Goal: Task Accomplishment & Management: Complete application form

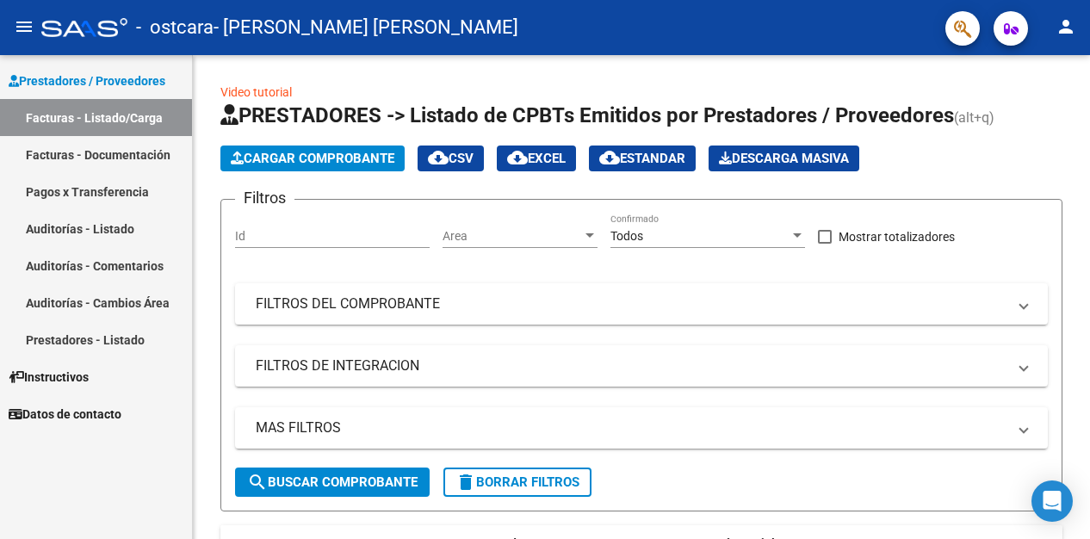
click at [106, 151] on link "Facturas - Documentación" at bounding box center [96, 154] width 192 height 37
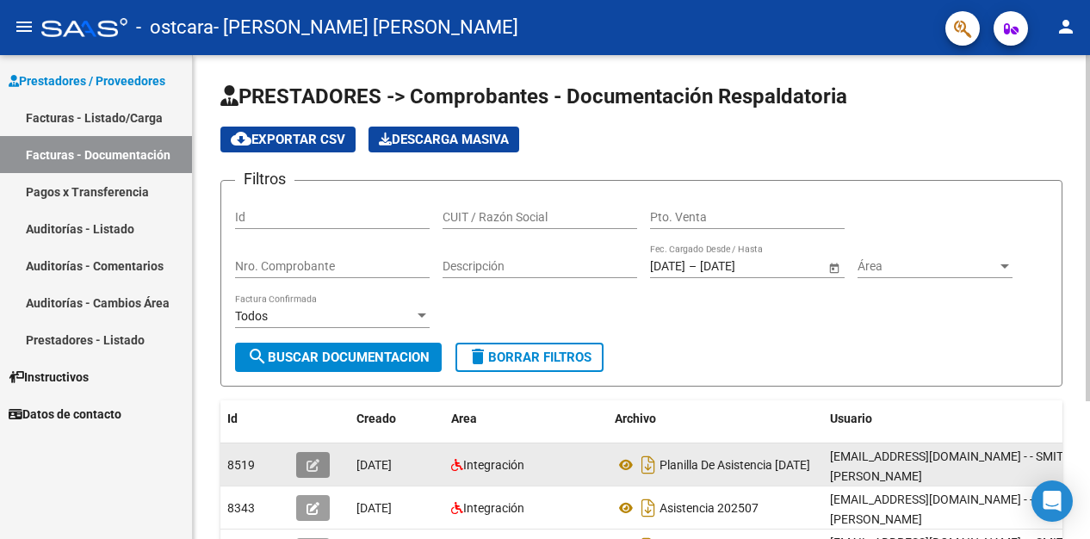
click at [310, 460] on icon "button" at bounding box center [312, 465] width 13 height 13
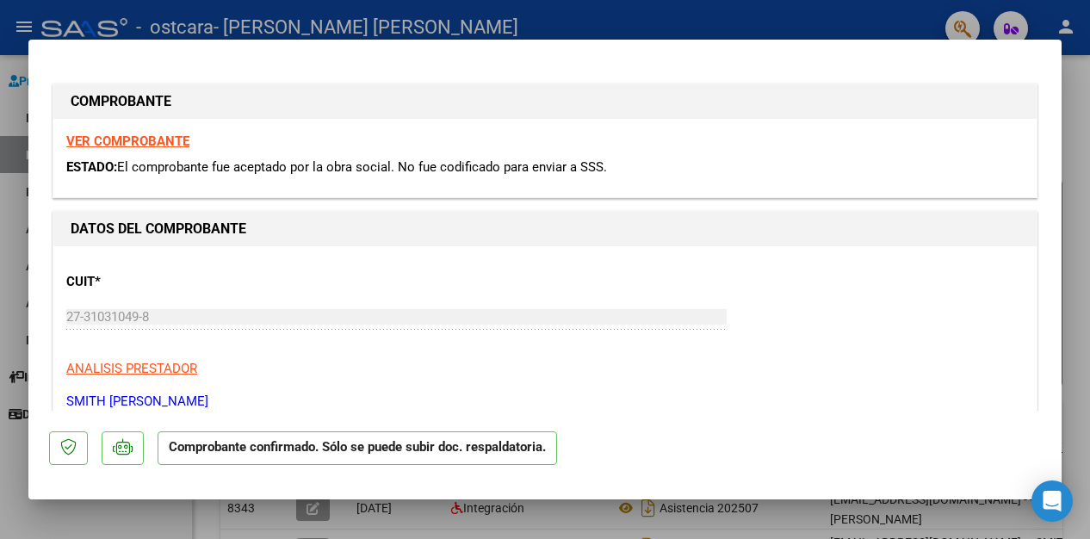
click at [472, 19] on div at bounding box center [545, 269] width 1090 height 539
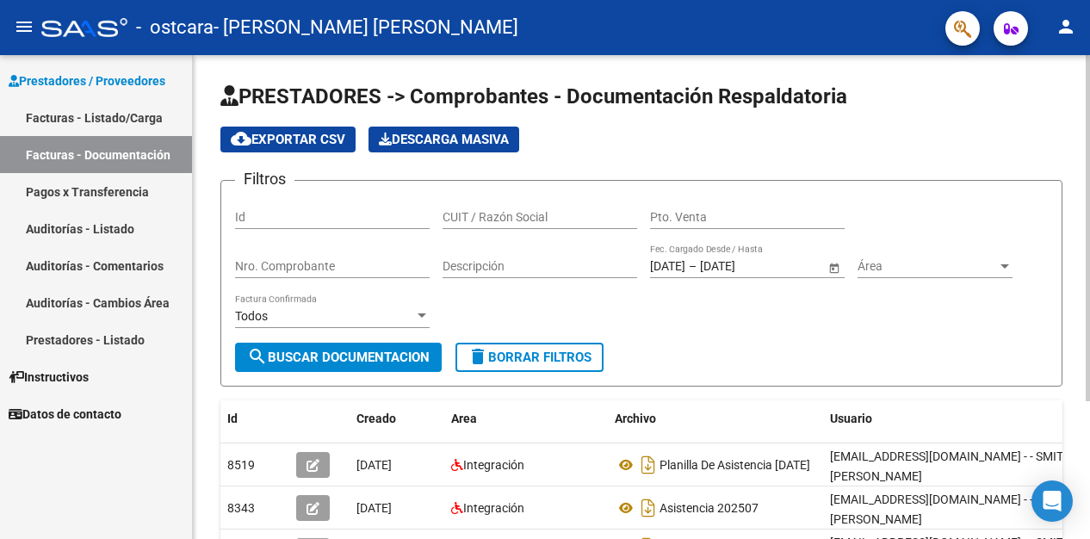
click at [993, 96] on h1 "PRESTADORES -> Comprobantes - Documentación Respaldatoria" at bounding box center [641, 98] width 842 height 30
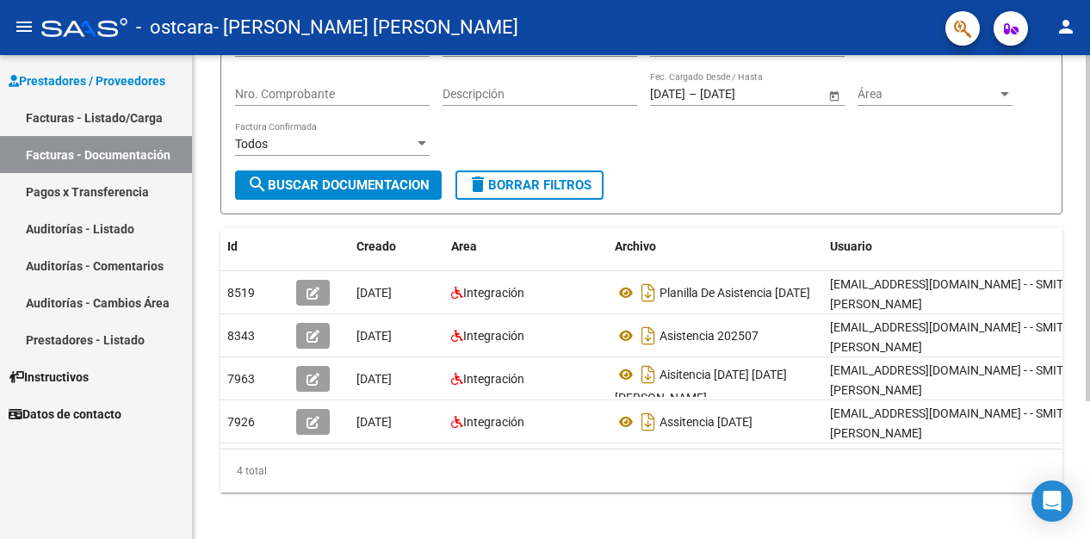
scroll to position [193, 0]
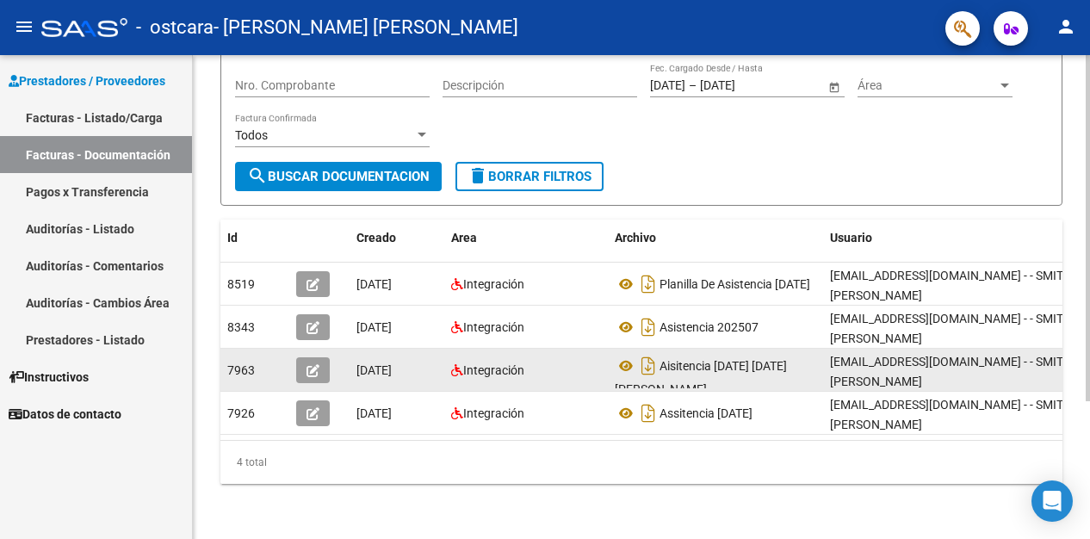
click at [382, 363] on span "[DATE]" at bounding box center [373, 370] width 35 height 14
click at [312, 364] on icon "button" at bounding box center [312, 370] width 13 height 13
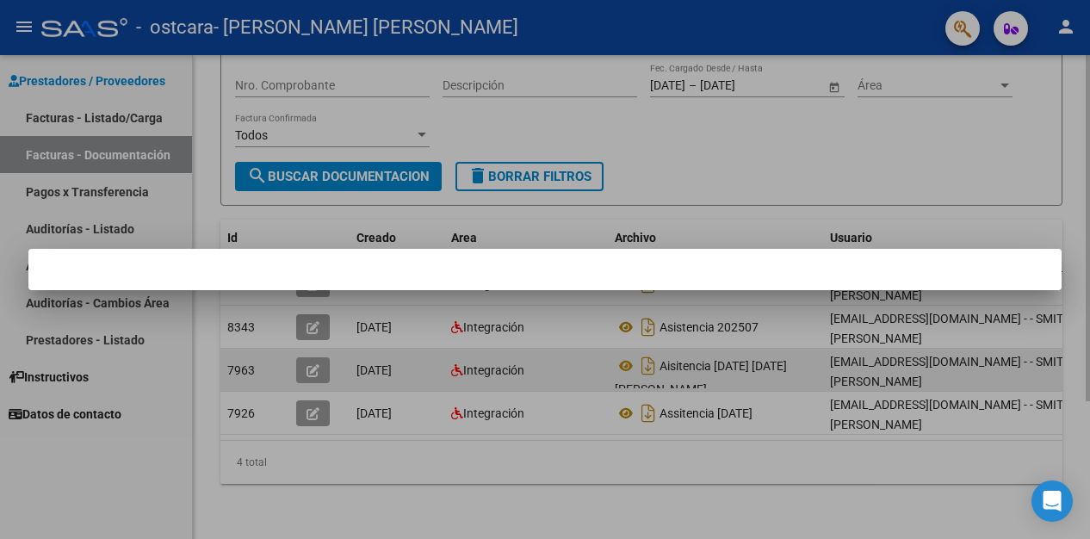
click at [312, 355] on div at bounding box center [545, 269] width 1090 height 539
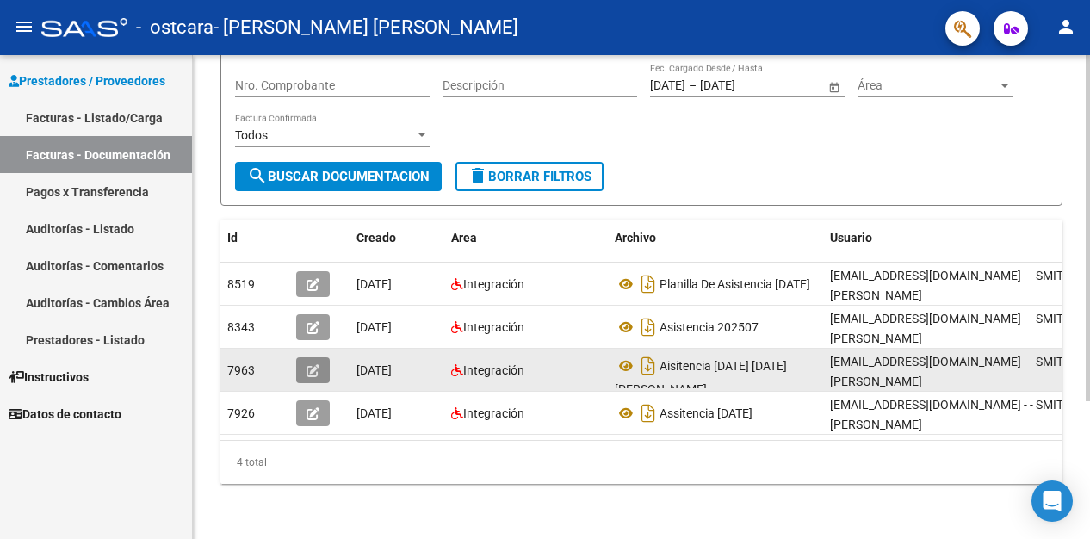
click at [312, 364] on icon "button" at bounding box center [312, 370] width 13 height 13
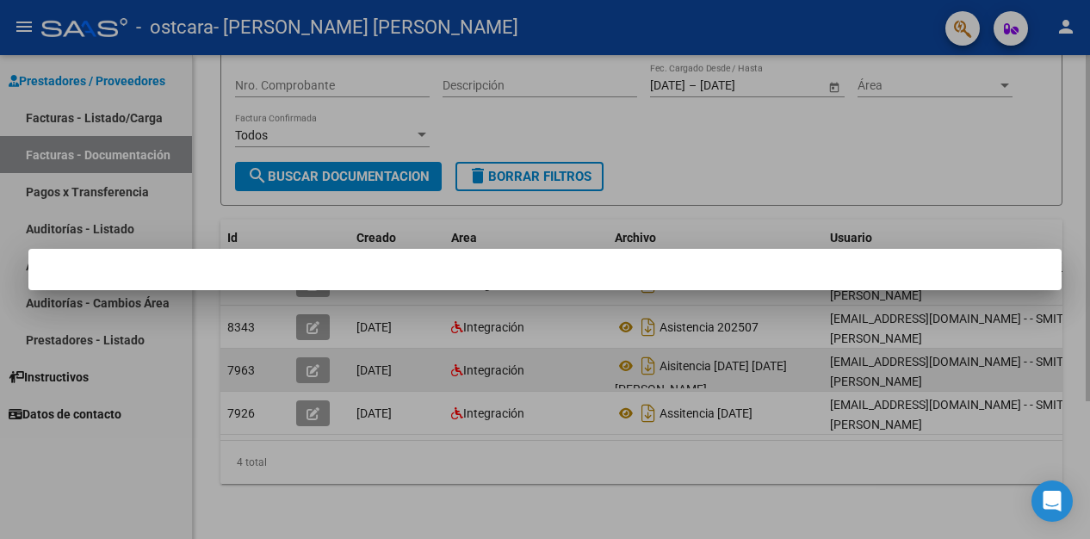
click at [312, 355] on div at bounding box center [545, 269] width 1090 height 539
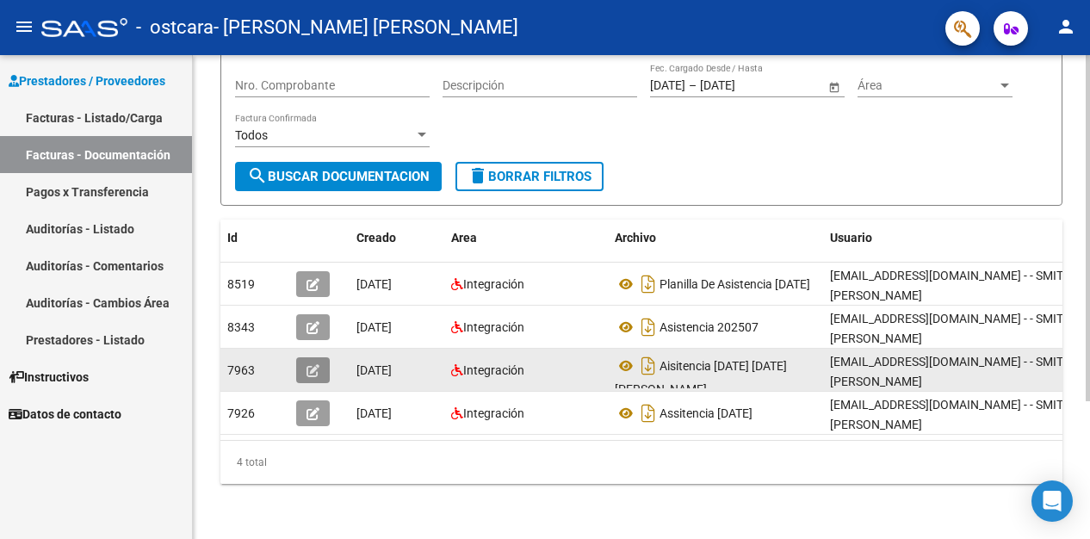
click at [312, 364] on icon "button" at bounding box center [312, 370] width 13 height 13
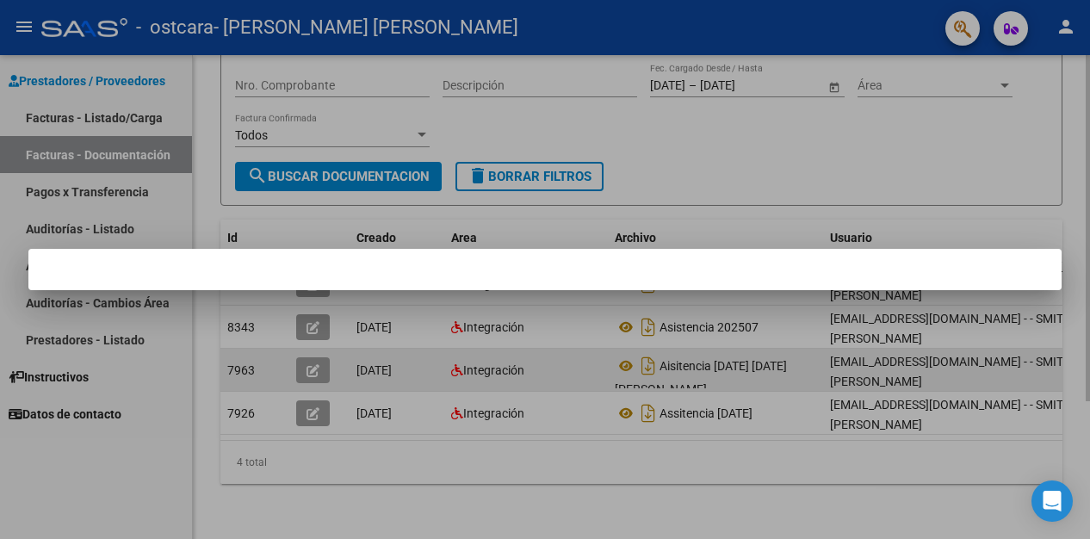
click at [602, 23] on div at bounding box center [545, 269] width 1090 height 539
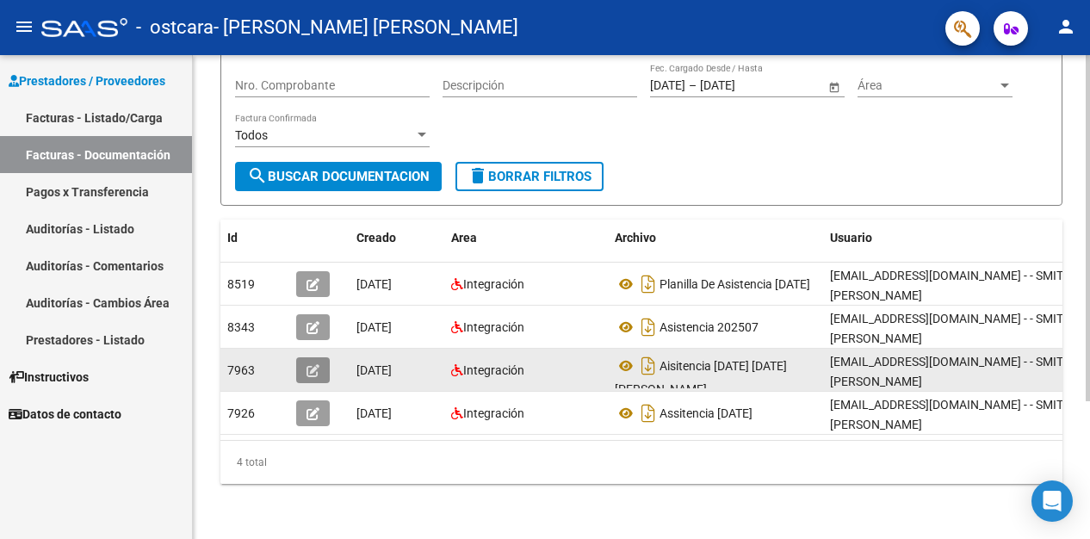
click at [312, 364] on icon "button" at bounding box center [312, 370] width 13 height 13
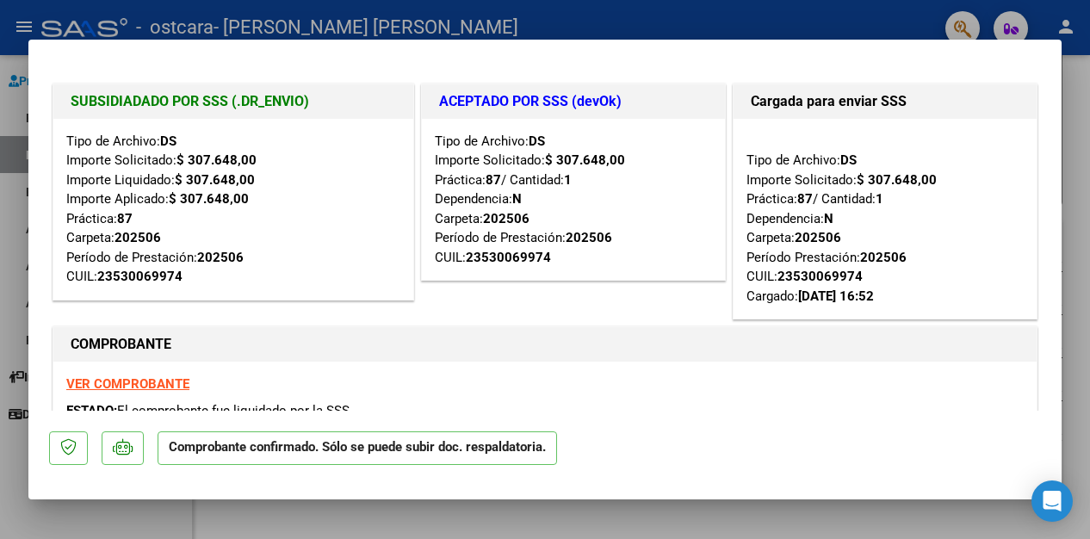
click at [459, 11] on div at bounding box center [545, 269] width 1090 height 539
type input "$ 0,00"
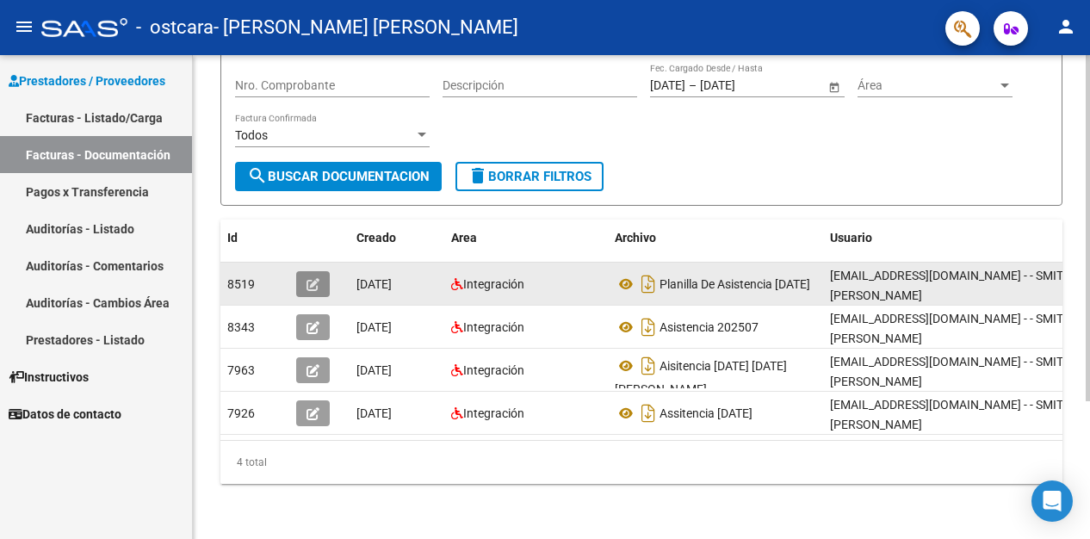
click at [297, 271] on button "button" at bounding box center [313, 284] width 34 height 26
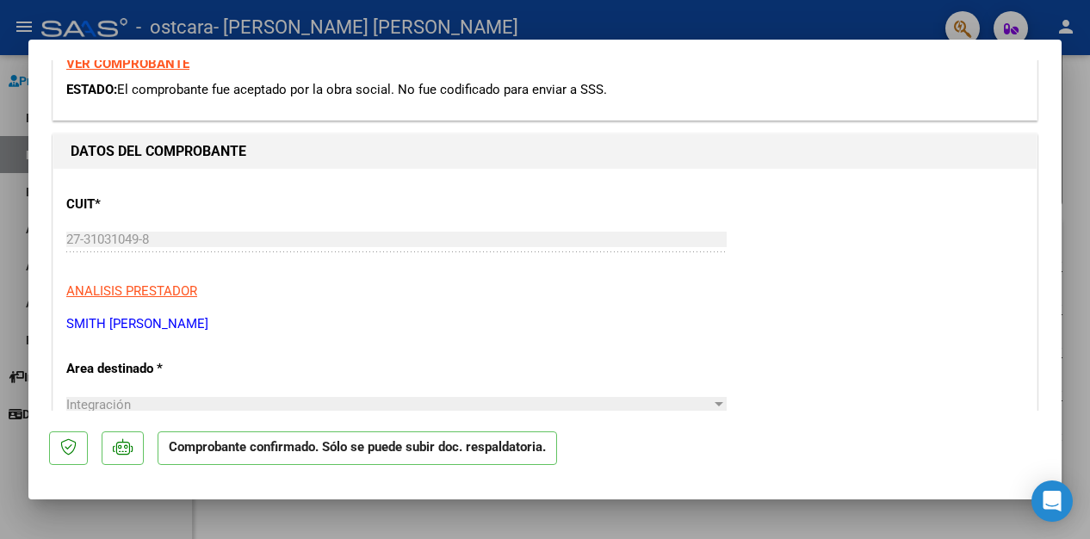
scroll to position [0, 0]
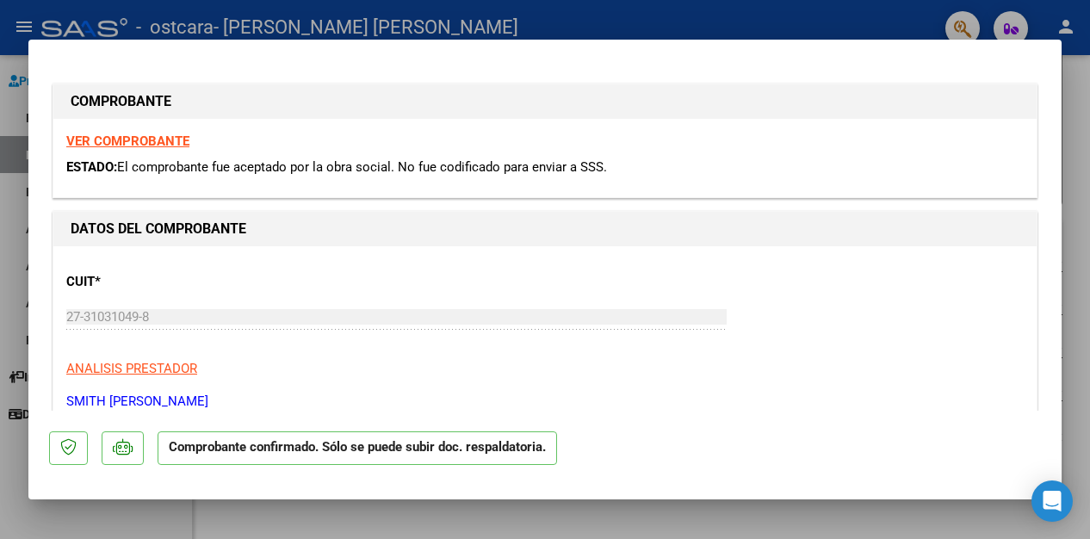
click at [837, 4] on div at bounding box center [545, 269] width 1090 height 539
type input "$ 0,00"
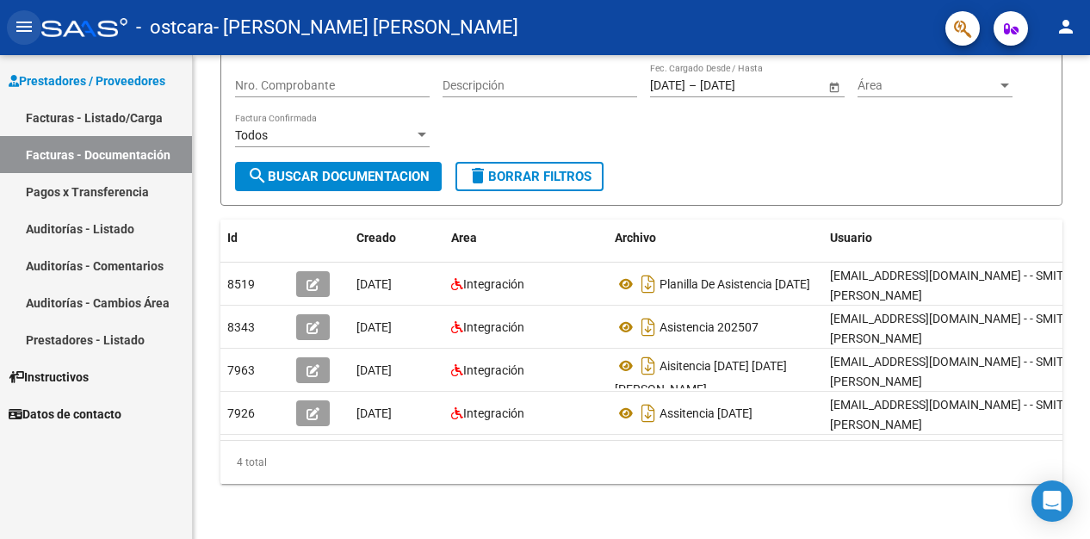
click at [21, 22] on mat-icon "menu" at bounding box center [24, 26] width 21 height 21
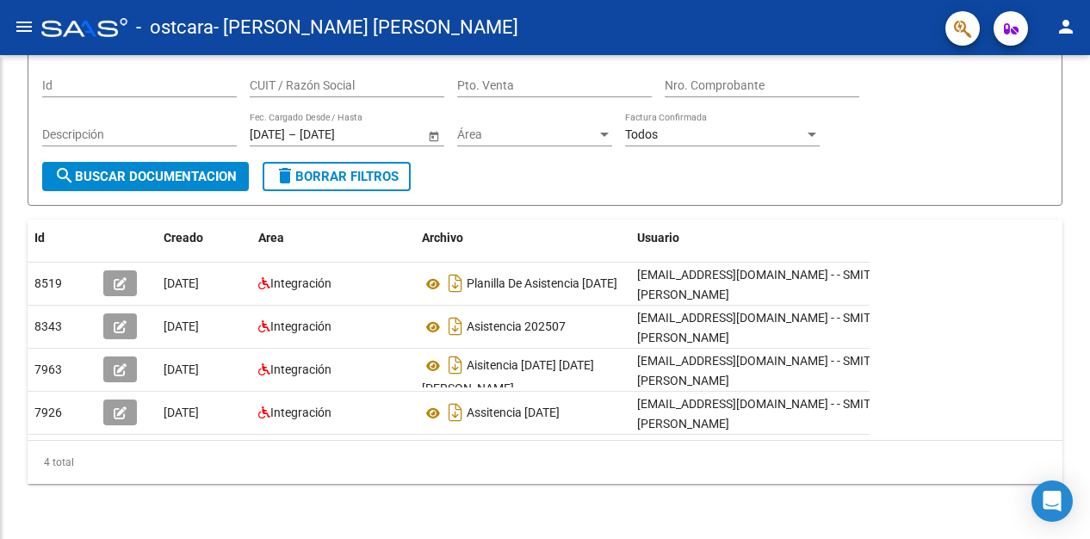
scroll to position [143, 0]
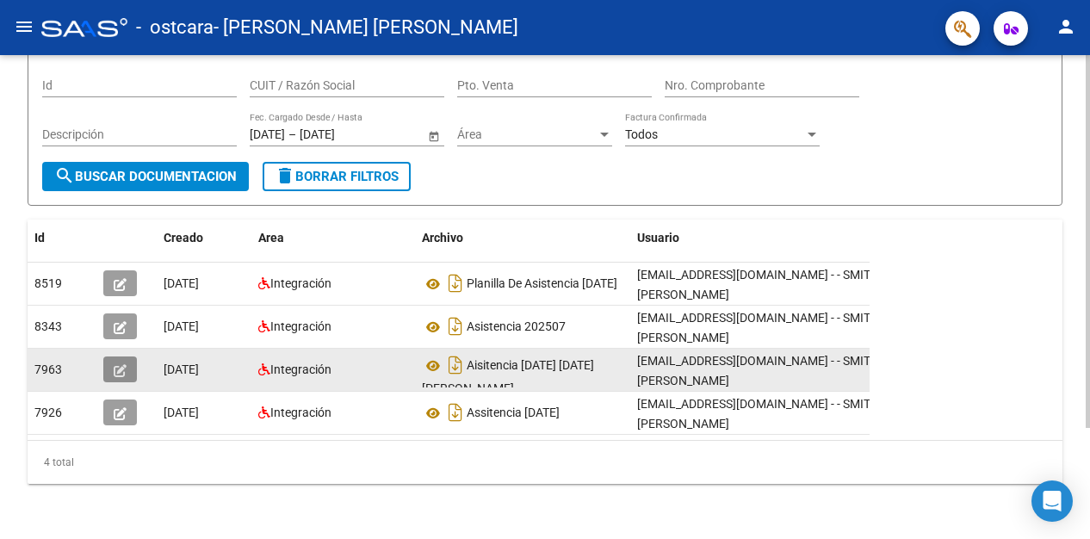
click at [120, 364] on icon "button" at bounding box center [120, 370] width 13 height 13
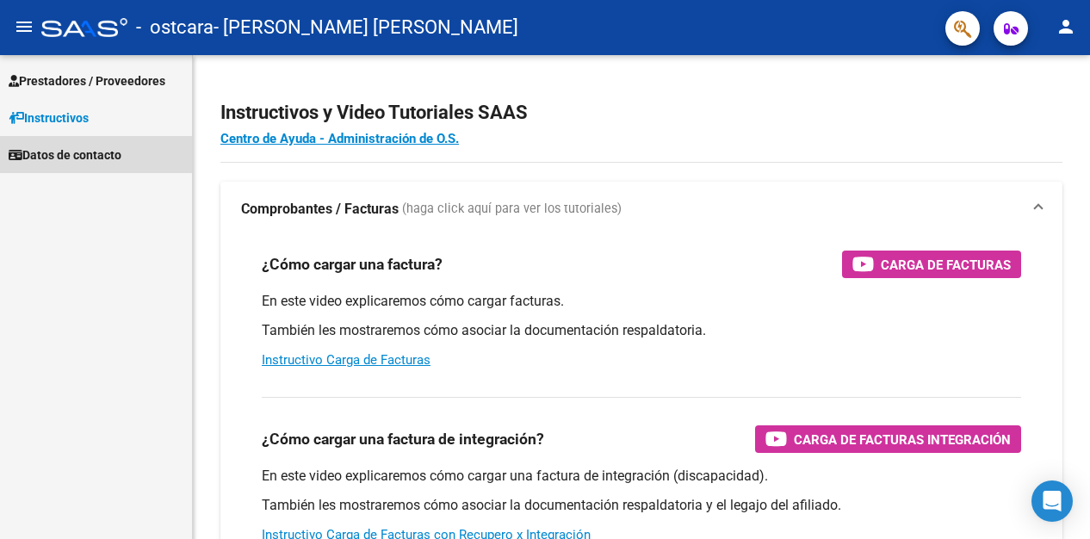
click at [121, 149] on span "Datos de contacto" at bounding box center [65, 154] width 113 height 19
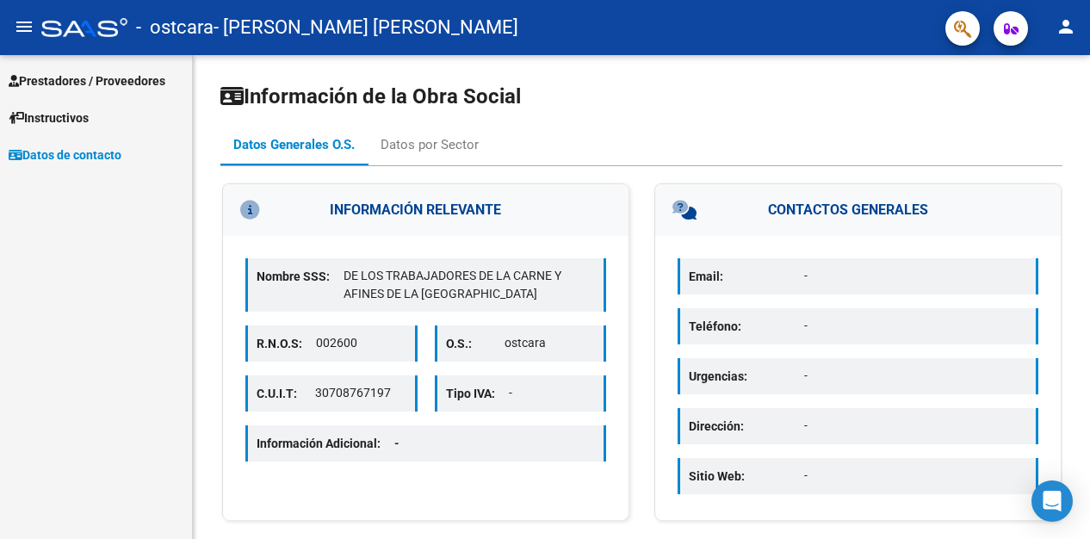
click at [83, 78] on span "Prestadores / Proveedores" at bounding box center [87, 80] width 157 height 19
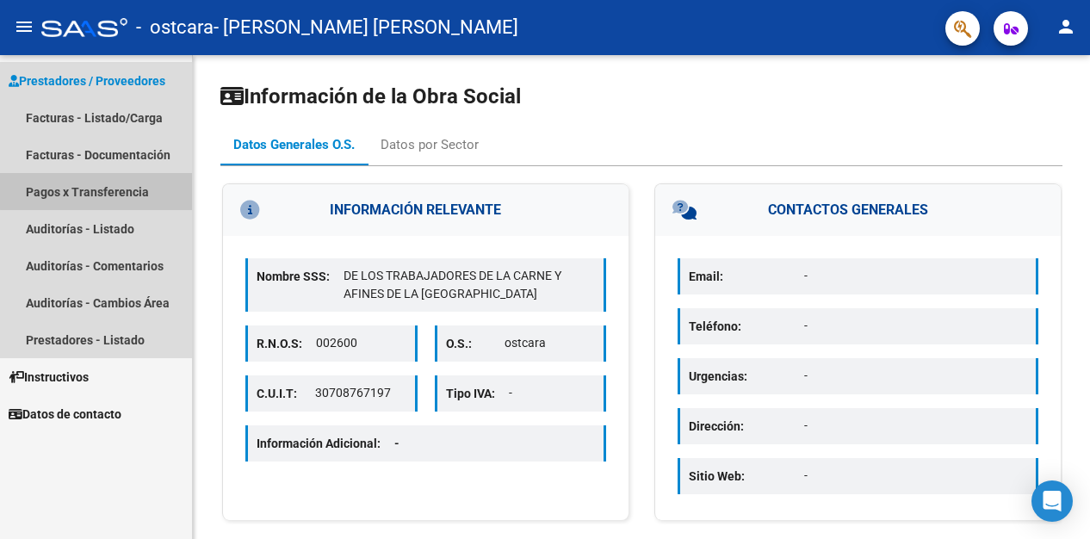
click at [115, 190] on link "Pagos x Transferencia" at bounding box center [96, 191] width 192 height 37
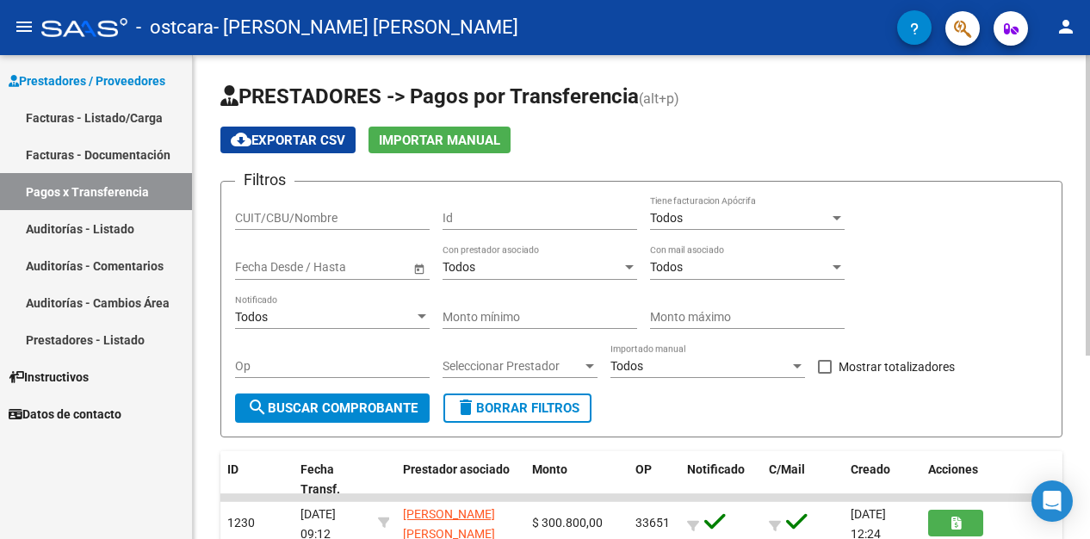
click at [971, 99] on h1 "PRESTADORES -> Pagos por Transferencia (alt+p)" at bounding box center [641, 98] width 842 height 30
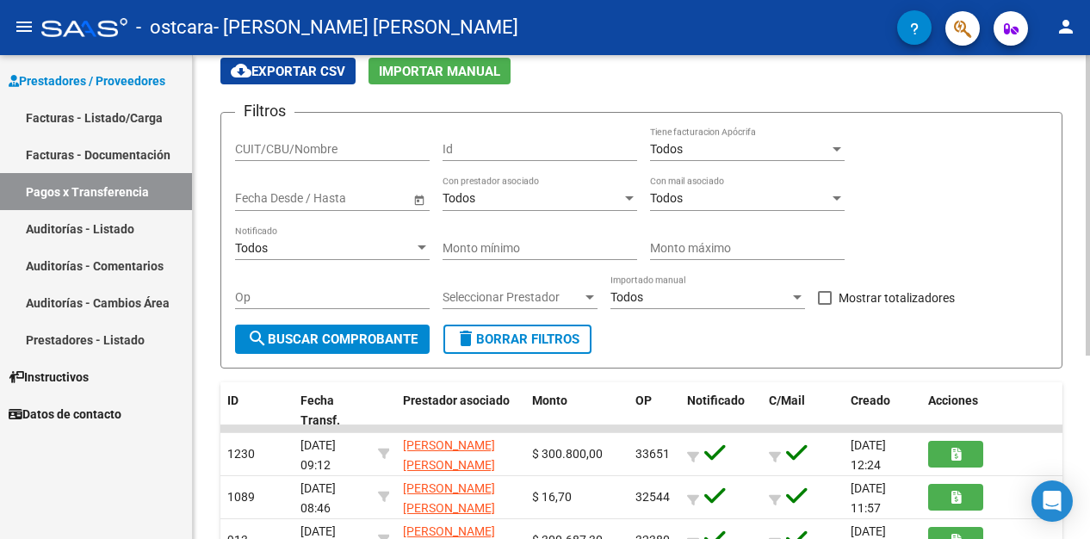
scroll to position [103, 0]
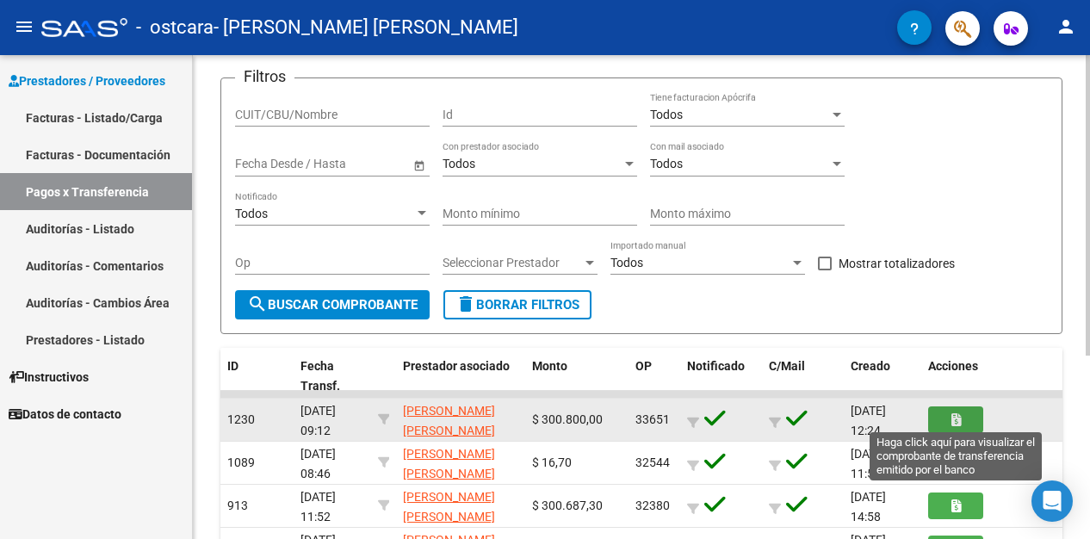
click at [954, 417] on icon "button" at bounding box center [955, 419] width 9 height 13
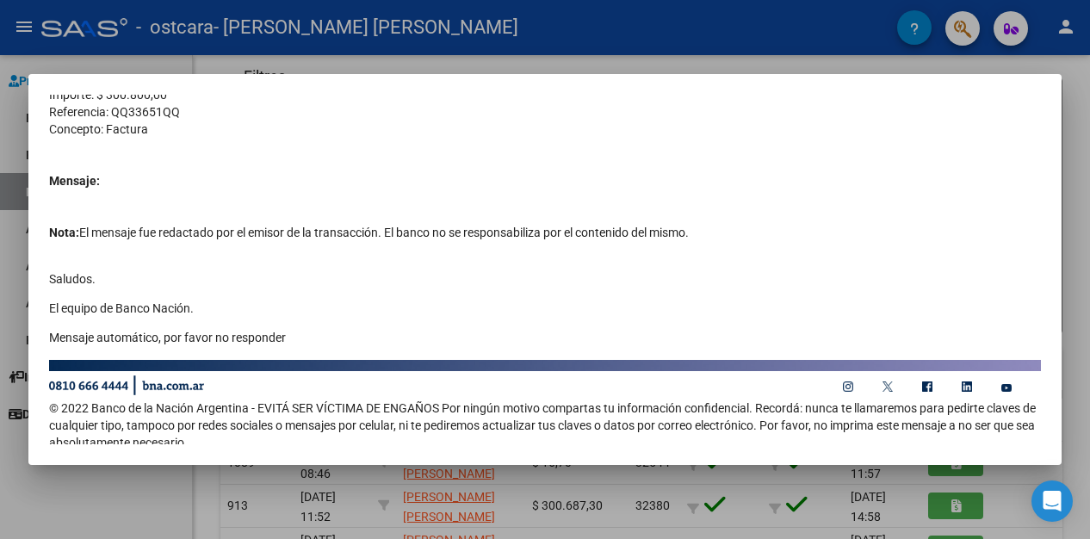
scroll to position [310, 0]
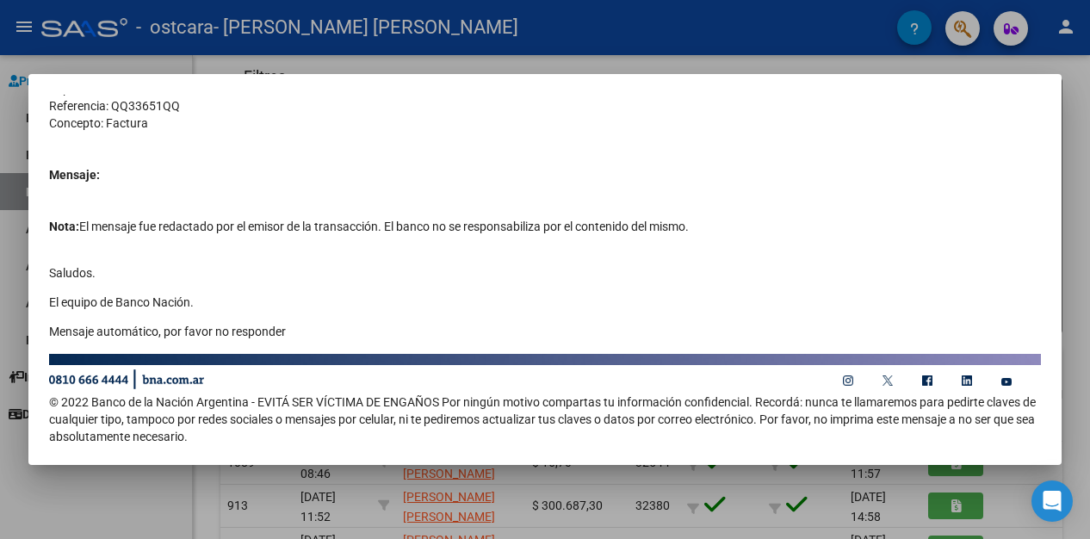
click at [568, 61] on div at bounding box center [545, 269] width 1090 height 539
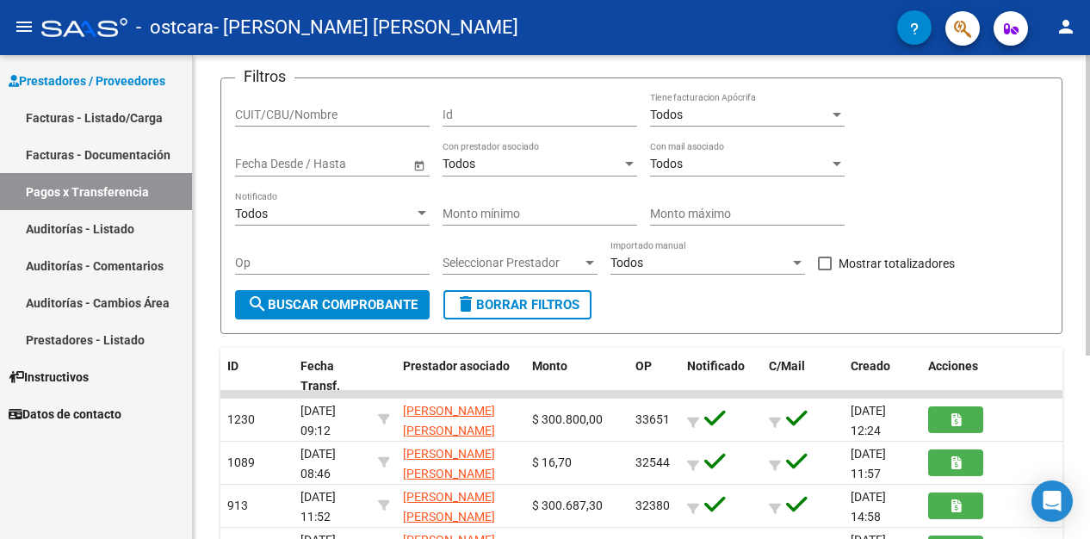
click at [1065, 187] on div "PRESTADORES -> Pagos por Transferencia (alt+p) cloud_download Exportar CSV Impo…" at bounding box center [641, 335] width 897 height 766
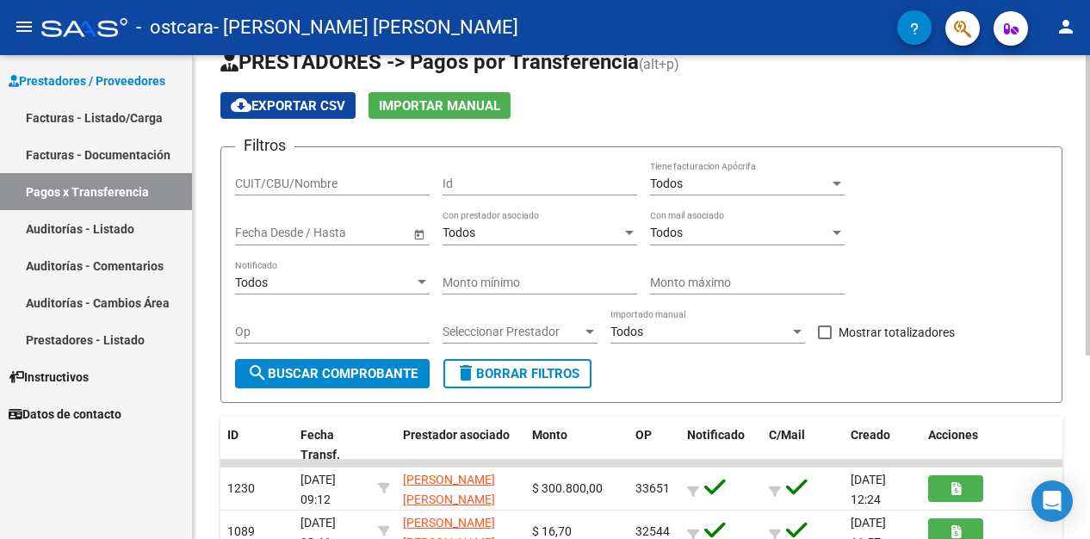
scroll to position [0, 0]
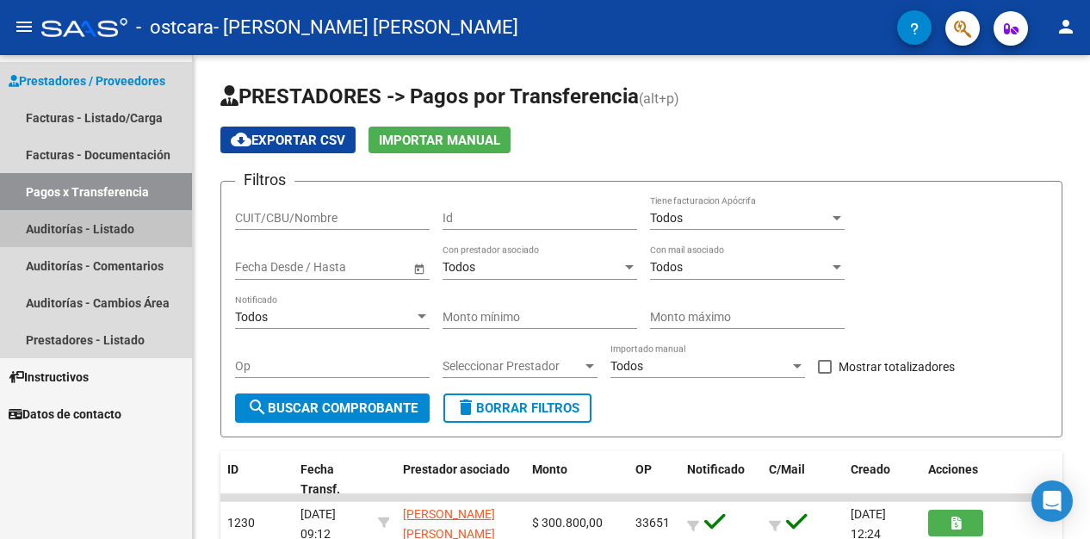
click at [96, 231] on link "Auditorías - Listado" at bounding box center [96, 228] width 192 height 37
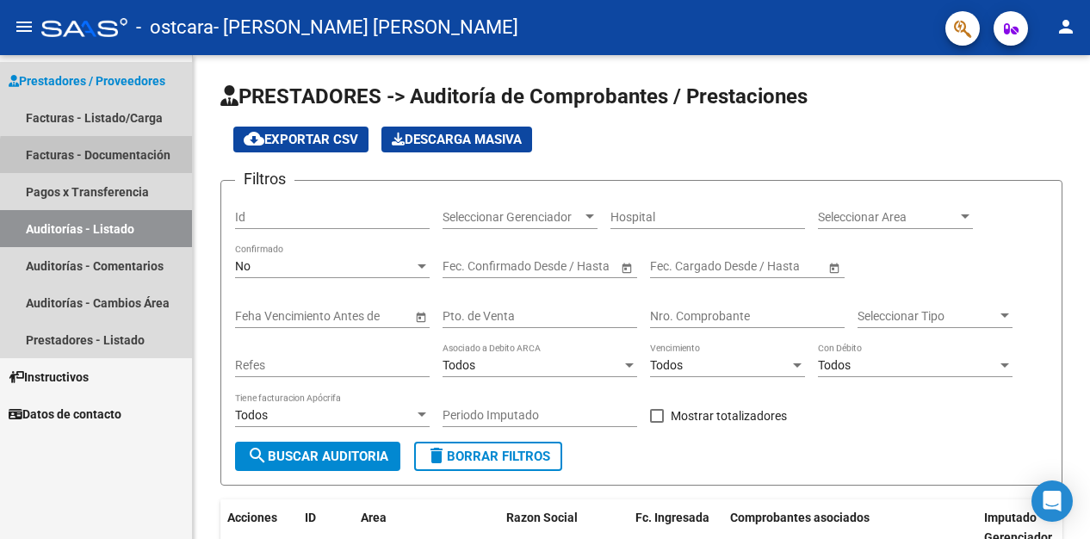
click at [130, 159] on link "Facturas - Documentación" at bounding box center [96, 154] width 192 height 37
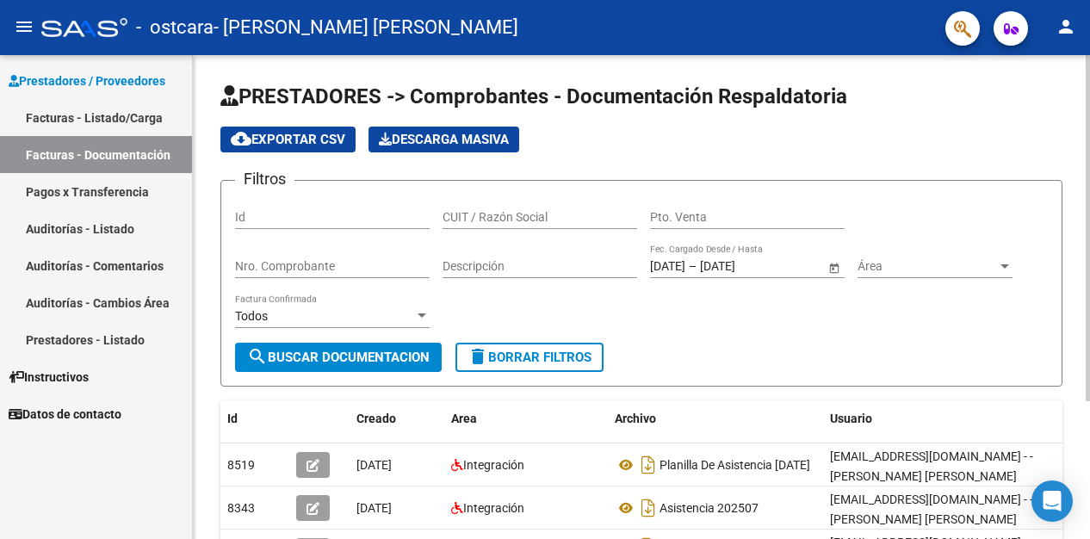
click at [926, 322] on div "Filtros Id CUIT / Razón Social Pto. Venta Nro. Comprobante Descripción 14/2/202…" at bounding box center [641, 269] width 812 height 148
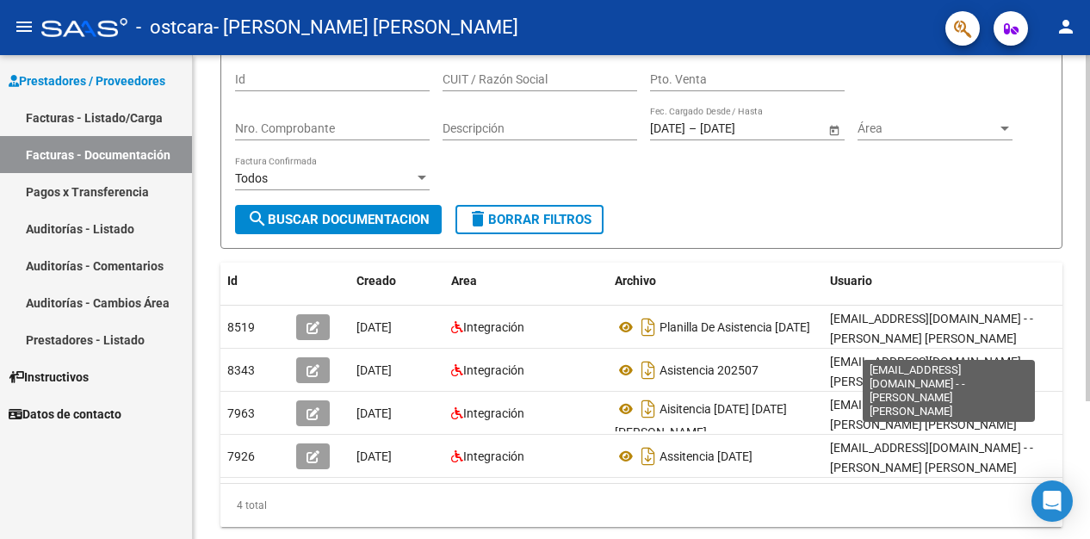
scroll to position [172, 0]
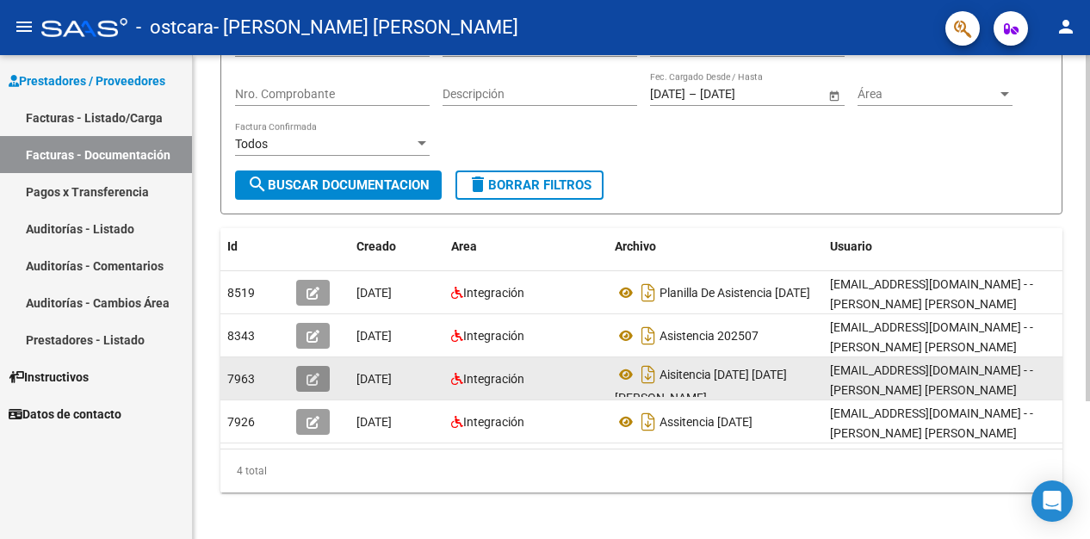
click at [321, 380] on button "button" at bounding box center [313, 379] width 34 height 26
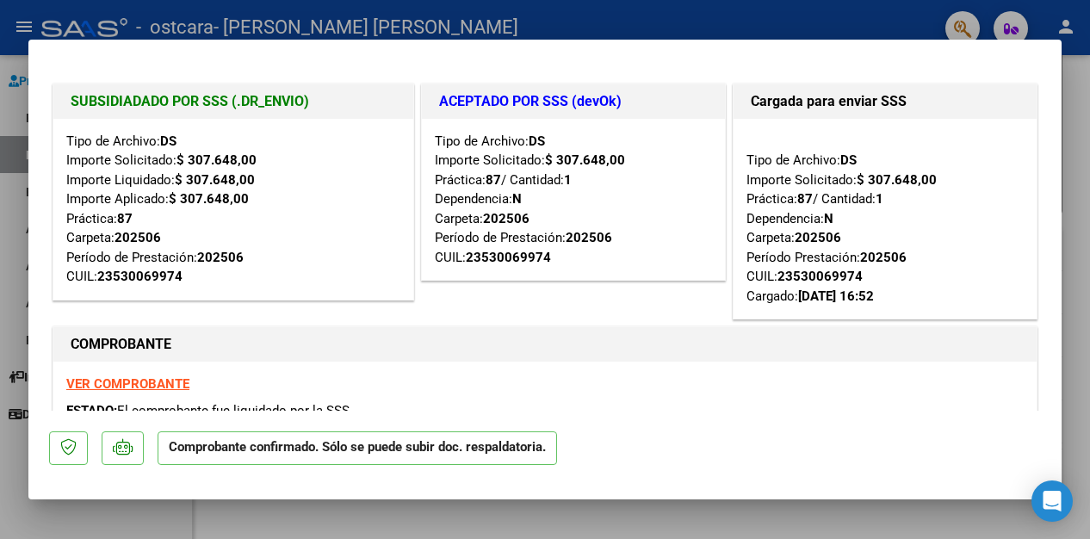
click at [446, 300] on div "ACEPTADO POR SSS (devOk) Tipo de Archivo: DS Importe Solicitado: $ 307.648,00 P…" at bounding box center [573, 202] width 312 height 244
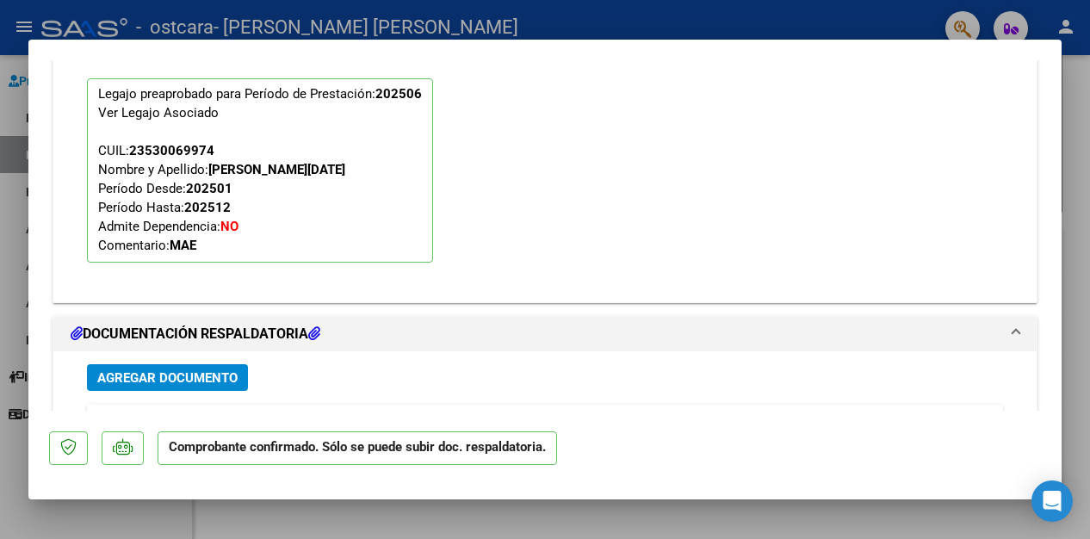
scroll to position [2235, 0]
